Goal: Task Accomplishment & Management: Complete application form

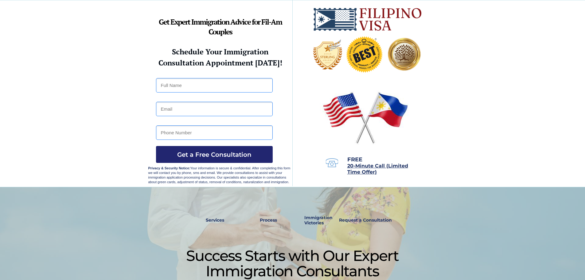
click at [206, 87] on input "text" at bounding box center [214, 85] width 117 height 14
type input "Mike Rhyan Apao"
type input "apaomikerhyan2@gmail.com"
type input "09278456176"
click at [231, 156] on span "Get a Free Consultation" at bounding box center [214, 154] width 117 height 7
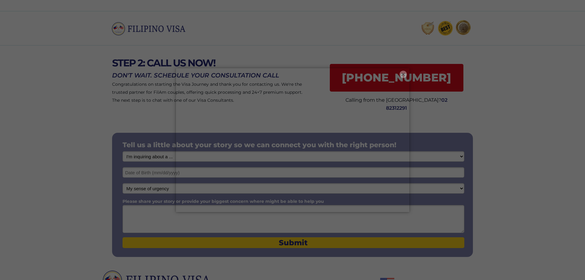
click at [405, 74] on button "×" at bounding box center [402, 74] width 7 height 7
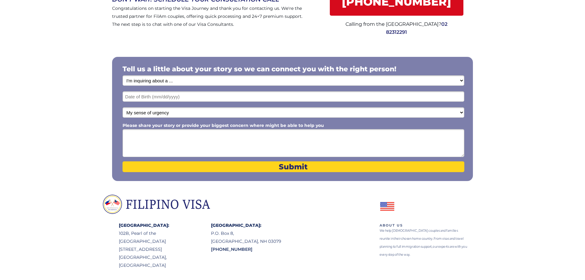
scroll to position [51, 0]
